Goal: Task Accomplishment & Management: Use online tool/utility

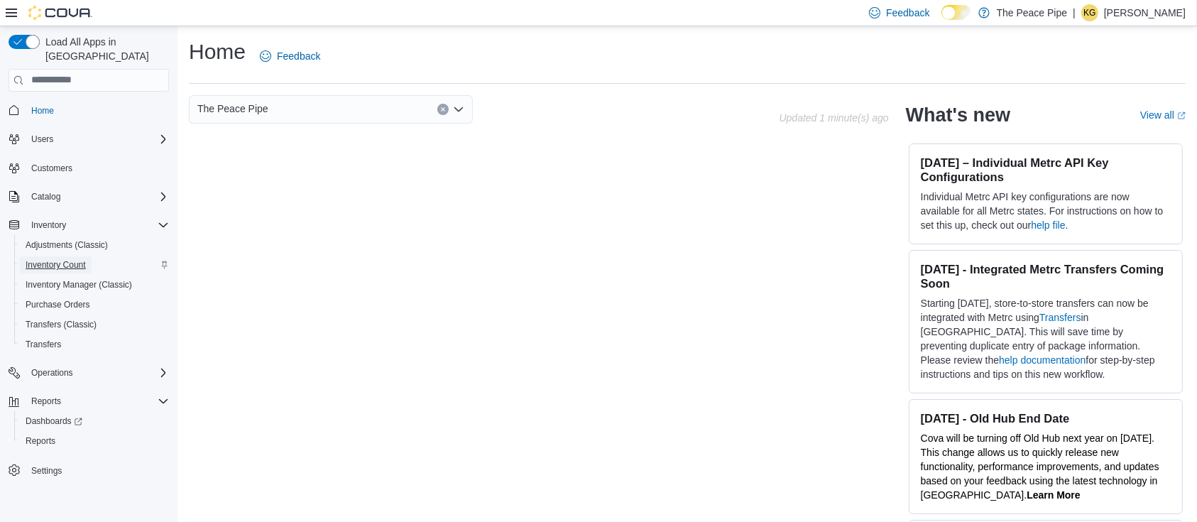
click at [62, 259] on span "Inventory Count" at bounding box center [56, 264] width 60 height 11
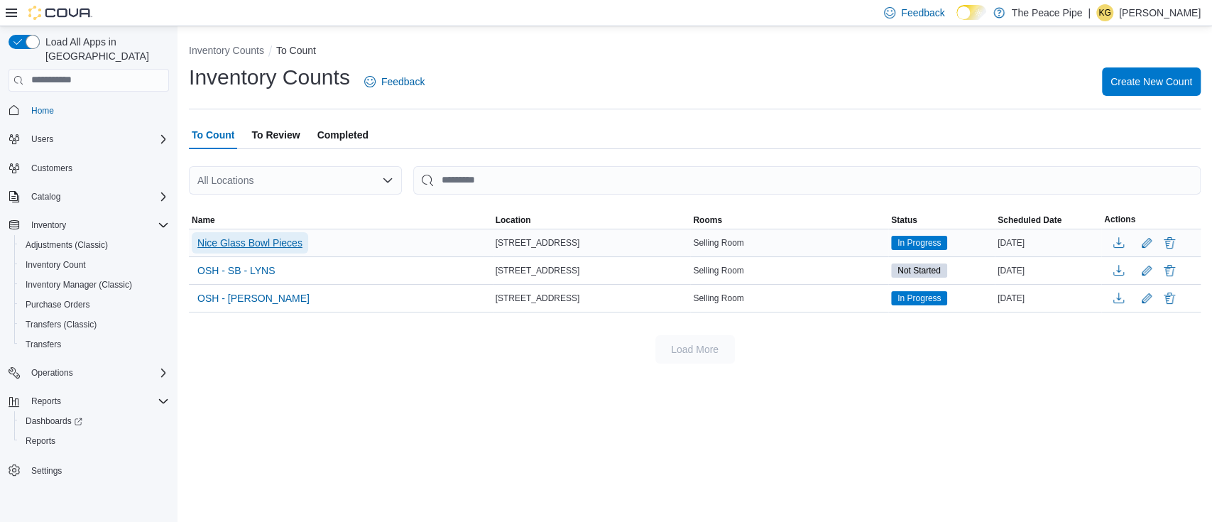
click at [287, 236] on span "Nice Glass Bowl Pieces" at bounding box center [249, 243] width 105 height 14
